Goal: Navigation & Orientation: Find specific page/section

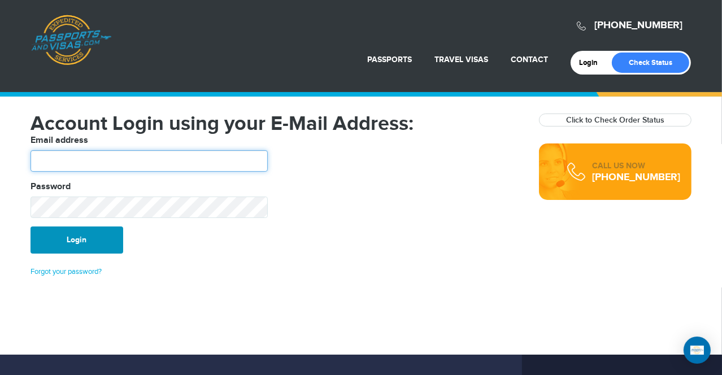
type input "********"
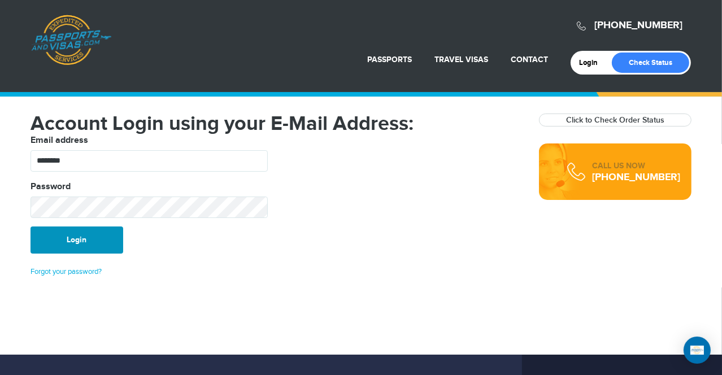
click at [72, 242] on button "Login" at bounding box center [76, 239] width 93 height 27
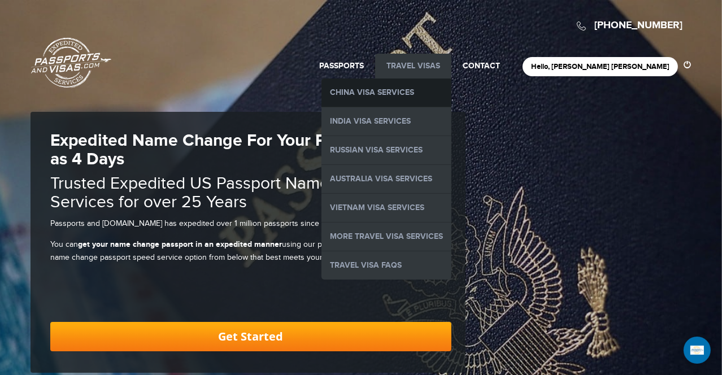
click at [440, 89] on link "China Visa Services" at bounding box center [386, 93] width 130 height 28
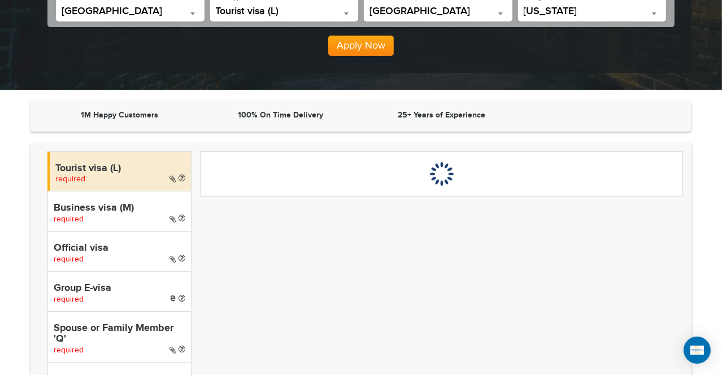
scroll to position [296, 0]
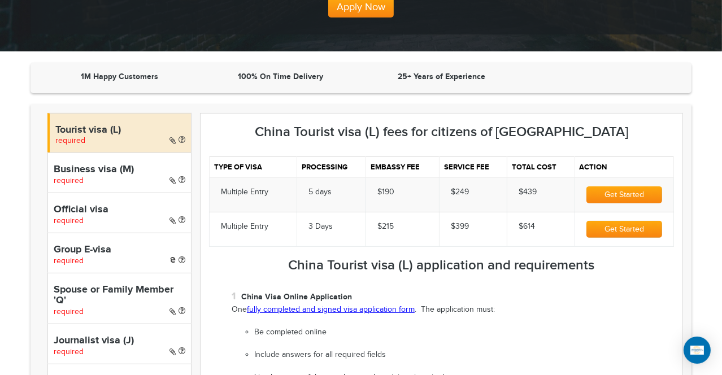
scroll to position [0, 0]
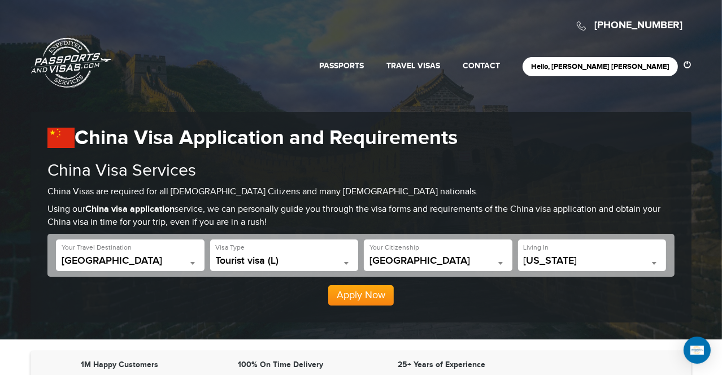
click at [40, 44] on link "Passports & [DOMAIN_NAME]" at bounding box center [71, 62] width 80 height 51
click at [66, 59] on link "Passports & [DOMAIN_NAME]" at bounding box center [71, 62] width 80 height 51
